Goal: Task Accomplishment & Management: Use online tool/utility

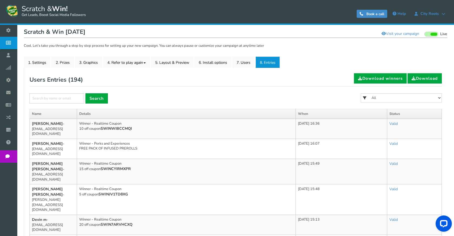
scroll to position [54, 0]
click at [392, 98] on select "All FREE 500 POINTS [DATE] GOODIE BAG FREE 28 GRAMS OF SMALLS FLOWER FREE 7 GRA…" at bounding box center [401, 97] width 81 height 9
select select "86485"
click at [361, 93] on select "All FREE 500 POINTS [DATE] GOODIE BAG FREE 28 GRAMS OF SMALLS FLOWER FREE 7 GRA…" at bounding box center [401, 97] width 81 height 9
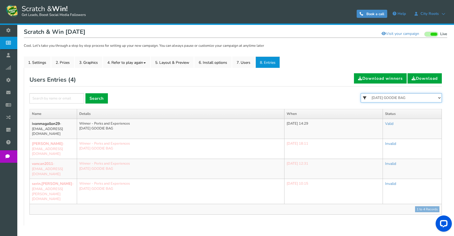
drag, startPoint x: 398, startPoint y: 98, endPoint x: 397, endPoint y: 101, distance: 3.0
click at [398, 98] on select "All FREE 500 POINTS [DATE] GOODIE BAG FREE 28 GRAMS OF SMALLS FLOWER FREE 7 GRA…" at bounding box center [401, 97] width 81 height 9
select select "86484"
click at [361, 93] on select "All FREE 500 POINTS [DATE] GOODIE BAG FREE 28 GRAMS OF SMALLS FLOWER FREE 7 GRA…" at bounding box center [401, 97] width 81 height 9
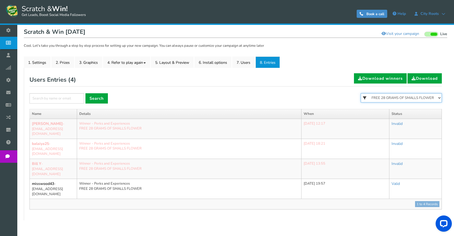
click at [398, 99] on select "All FREE 500 POINTS [DATE] GOODIE BAG FREE 28 GRAMS OF SMALLS FLOWER FREE 7 GRA…" at bounding box center [401, 97] width 81 height 9
select select "86483"
click at [361, 93] on select "All FREE 500 POINTS [DATE] GOODIE BAG FREE 28 GRAMS OF SMALLS FLOWER FREE 7 GRA…" at bounding box center [401, 97] width 81 height 9
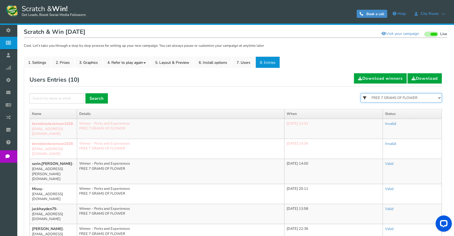
click at [396, 101] on select "All FREE 500 POINTS [DATE] GOODIE BAG FREE 28 GRAMS OF SMALLS FLOWER FREE 7 GRA…" at bounding box center [401, 97] width 81 height 9
select select "86482"
click at [361, 93] on select "All FREE 500 POINTS [DATE] GOODIE BAG FREE 28 GRAMS OF SMALLS FLOWER FREE 7 GRA…" at bounding box center [401, 97] width 81 height 9
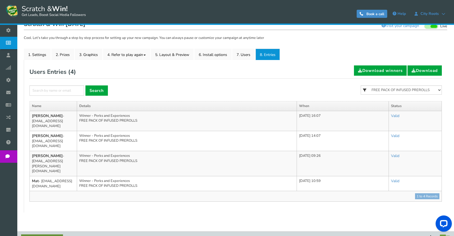
scroll to position [64, 0]
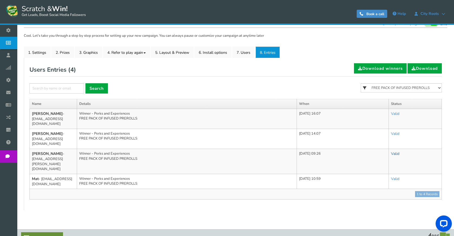
click at [398, 154] on link "Valid" at bounding box center [395, 153] width 8 height 5
click at [400, 152] on link "Valid" at bounding box center [395, 153] width 8 height 5
click at [388, 176] on link "Invalid" at bounding box center [379, 178] width 48 height 11
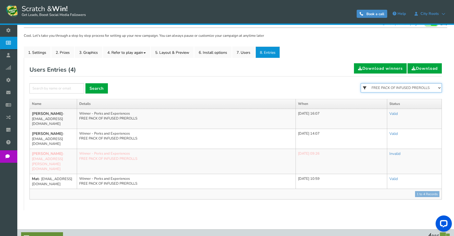
click at [423, 87] on select "All FREE 500 POINTS [DATE] GOODIE BAG FREE 28 GRAMS OF SMALLS FLOWER FREE 7 GRA…" at bounding box center [401, 87] width 81 height 9
select select "86481"
click at [361, 83] on select "All FREE 500 POINTS [DATE] GOODIE BAG FREE 28 GRAMS OF SMALLS FLOWER FREE 7 GRA…" at bounding box center [401, 87] width 81 height 9
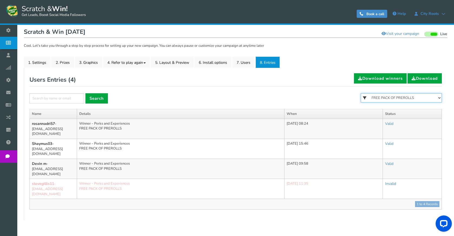
click at [400, 96] on select "All FREE 500 POINTS [DATE] GOODIE BAG FREE 28 GRAMS OF SMALLS FLOWER FREE 7 GRA…" at bounding box center [401, 97] width 81 height 9
select select
click at [361, 93] on select "All FREE 500 POINTS [DATE] GOODIE BAG FREE 28 GRAMS OF SMALLS FLOWER FREE 7 GRA…" at bounding box center [401, 97] width 81 height 9
